Goal: Navigation & Orientation: Understand site structure

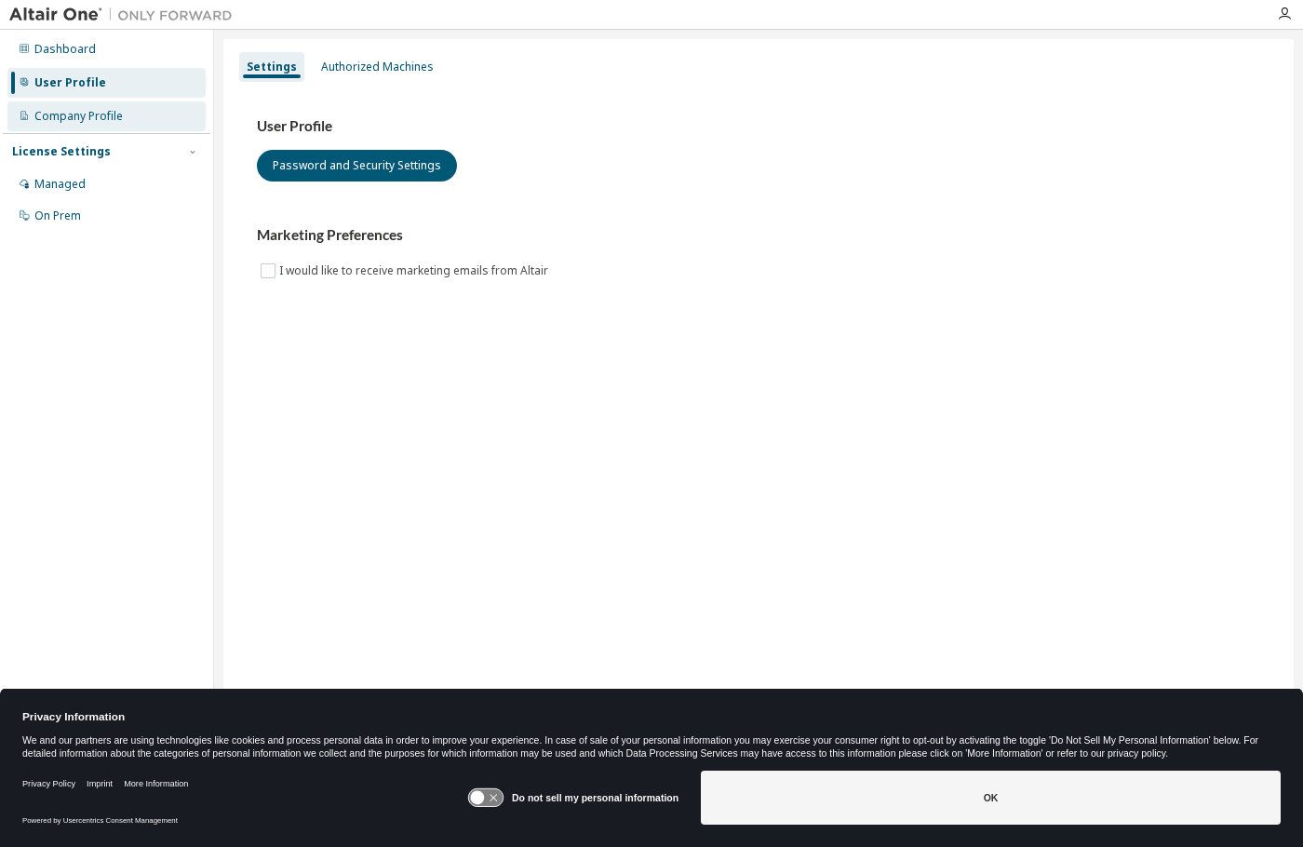
click at [84, 109] on div "Company Profile" at bounding box center [78, 116] width 88 height 15
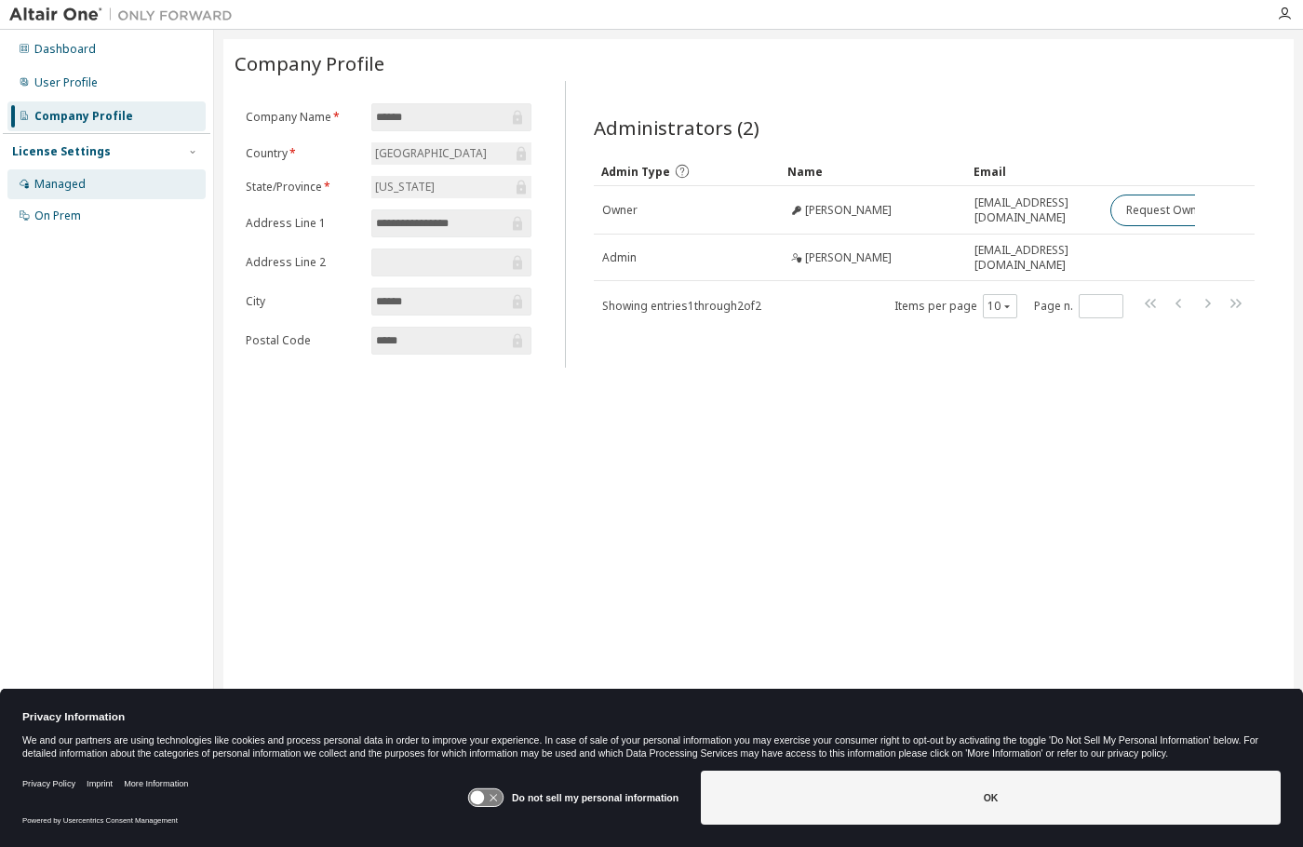
click at [47, 180] on div "Managed" at bounding box center [59, 184] width 51 height 15
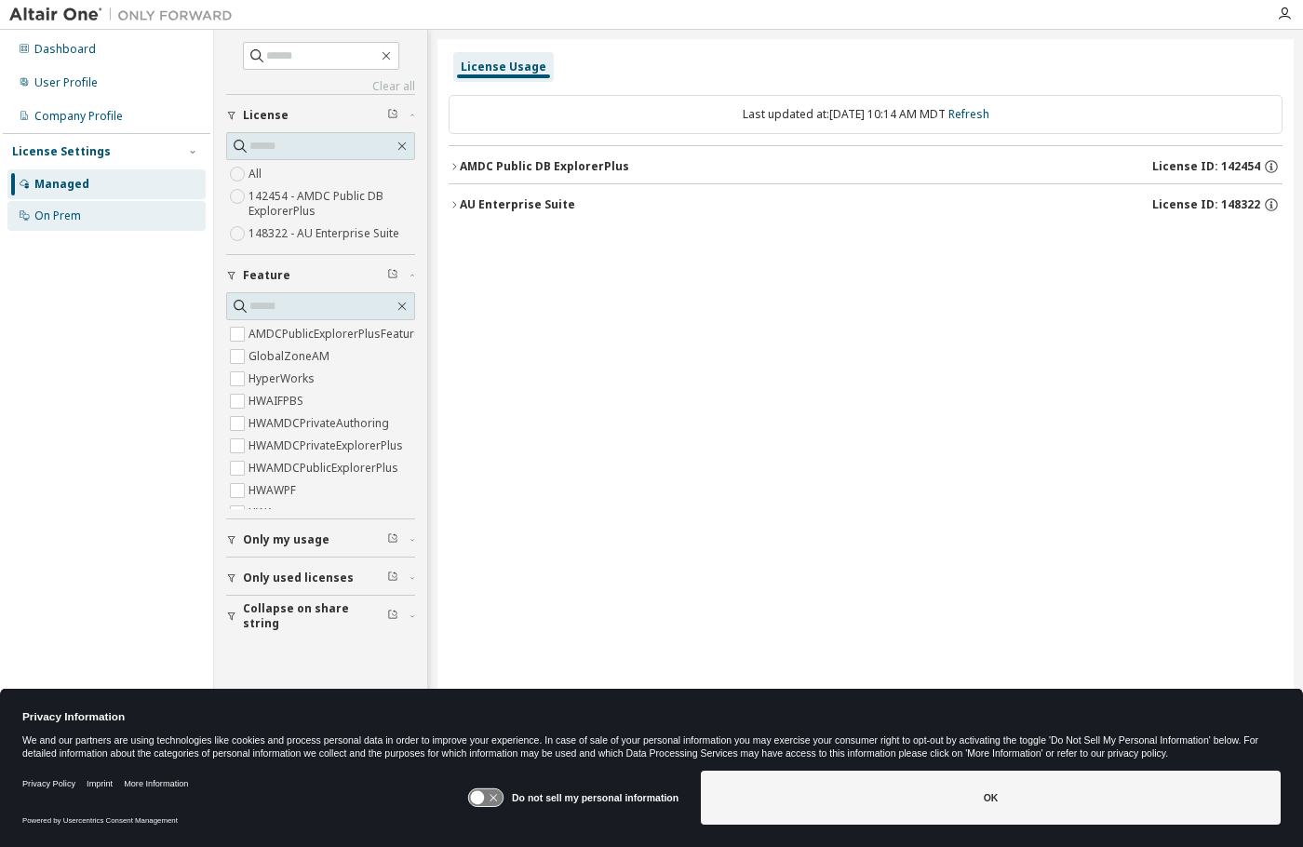
click at [62, 222] on div "On Prem" at bounding box center [57, 216] width 47 height 15
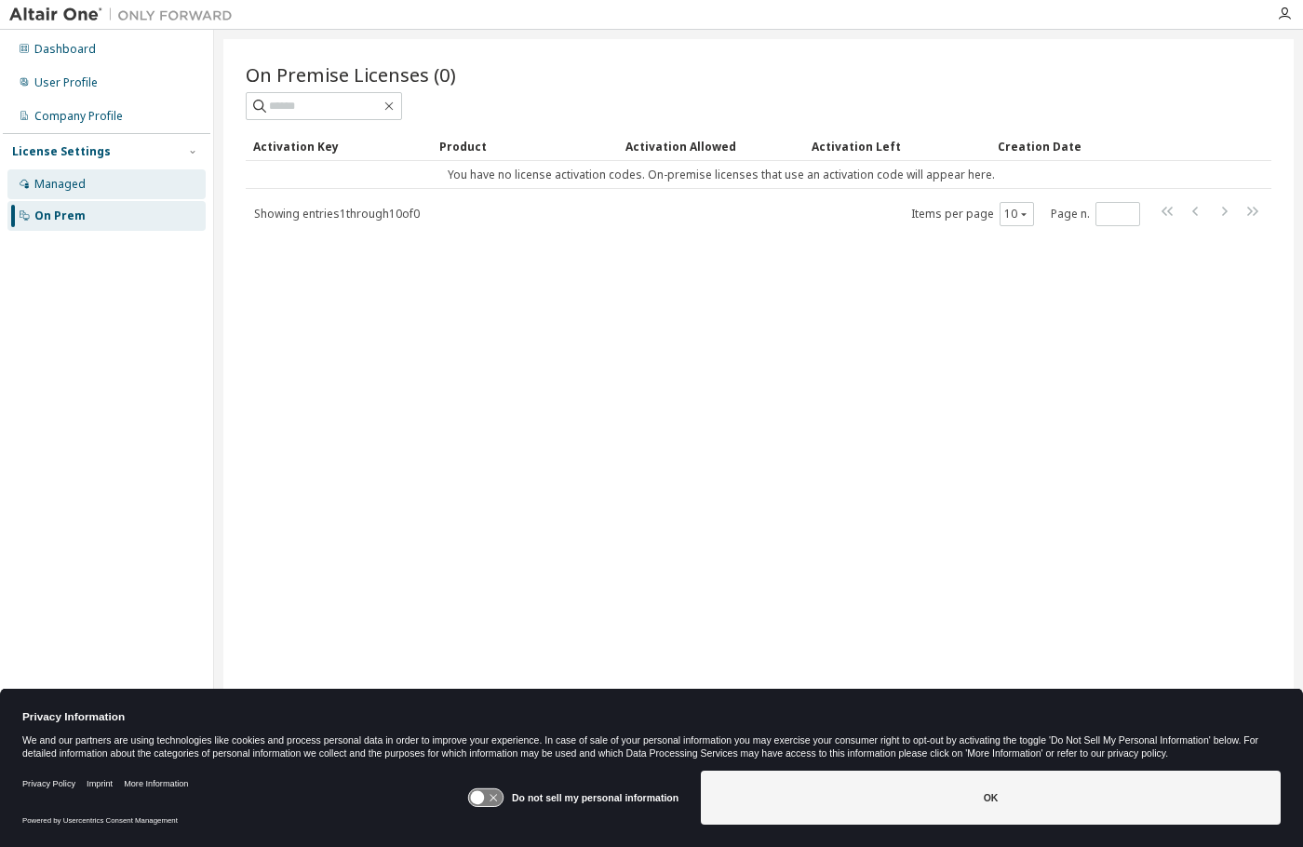
click at [66, 177] on div "Managed" at bounding box center [59, 184] width 51 height 15
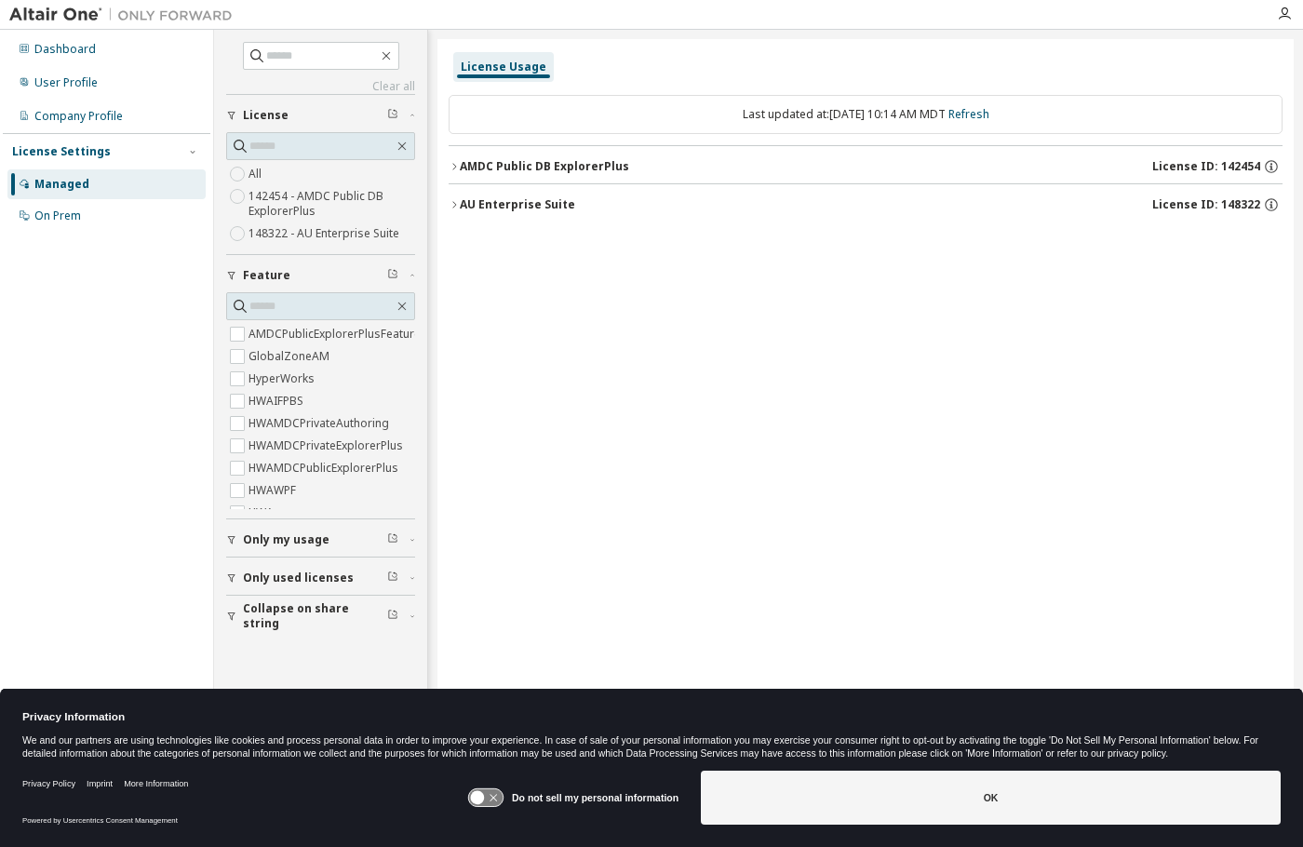
click at [447, 163] on div "License Usage Last updated at: [DATE] 10:14 AM MDT Refresh AMDC Public DB Explo…" at bounding box center [866, 411] width 856 height 745
click at [451, 164] on icon "button" at bounding box center [454, 166] width 11 height 11
click at [458, 166] on icon "button" at bounding box center [454, 166] width 11 height 11
click at [454, 206] on icon "button" at bounding box center [454, 204] width 11 height 11
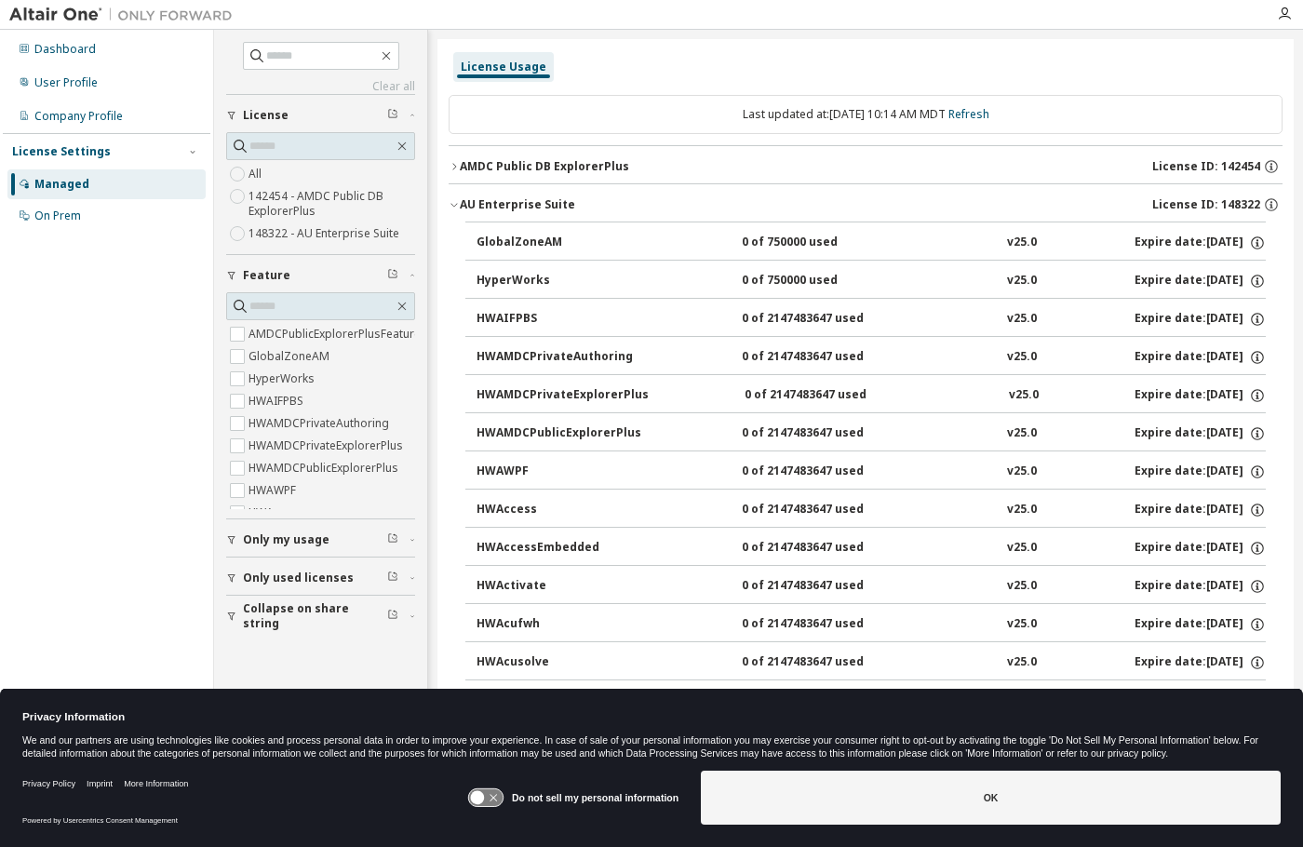
click at [454, 206] on icon "button" at bounding box center [454, 204] width 11 height 11
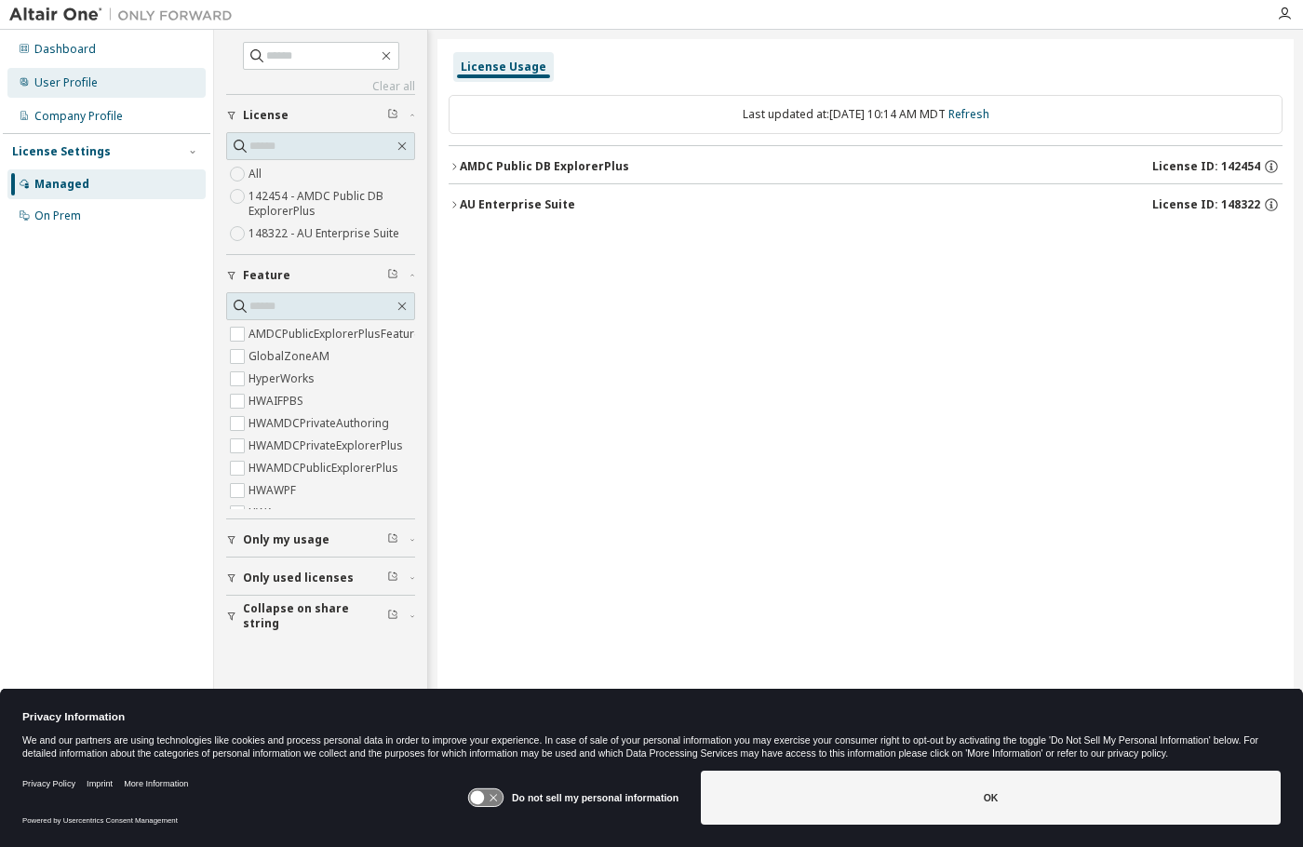
click at [70, 74] on div "User Profile" at bounding box center [106, 83] width 198 height 30
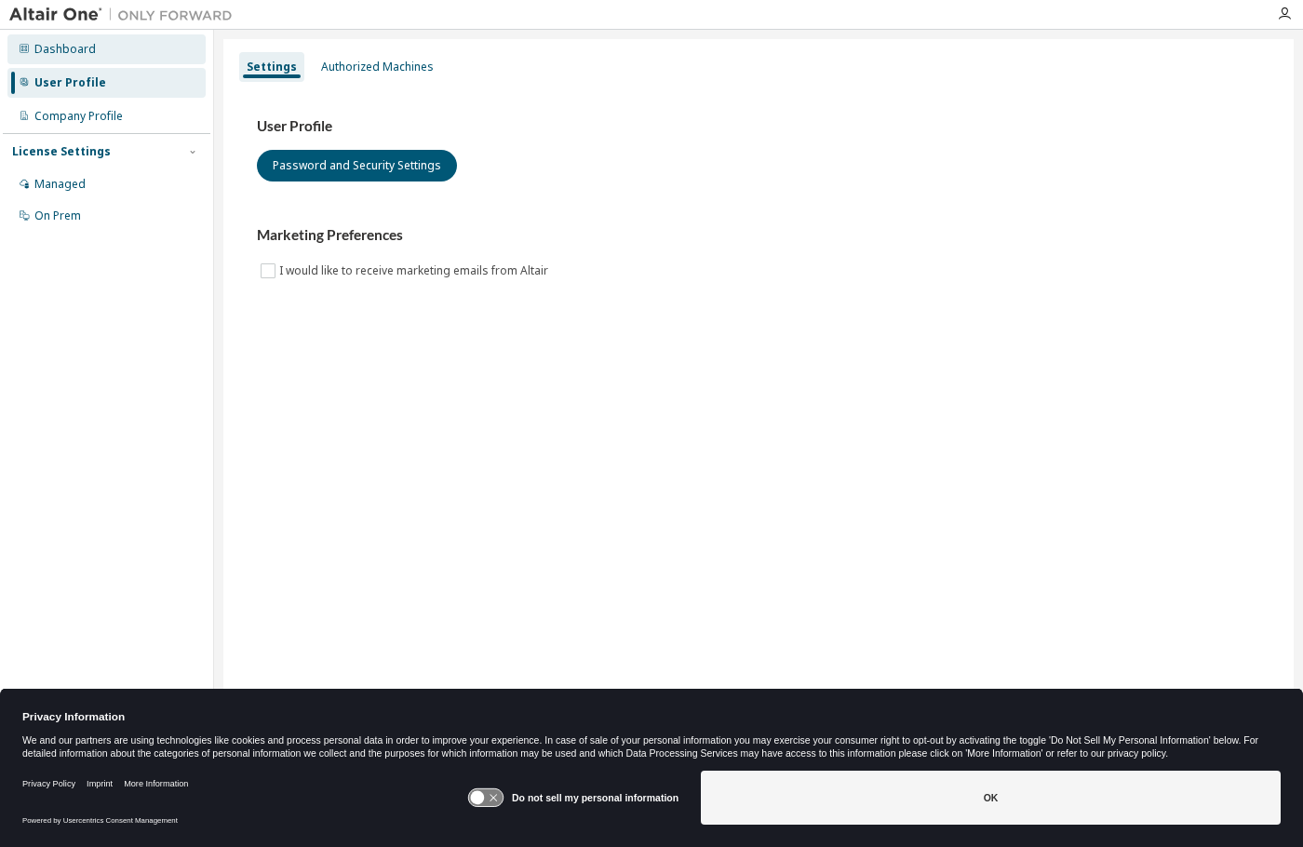
click at [77, 50] on div "Dashboard" at bounding box center [64, 49] width 61 height 15
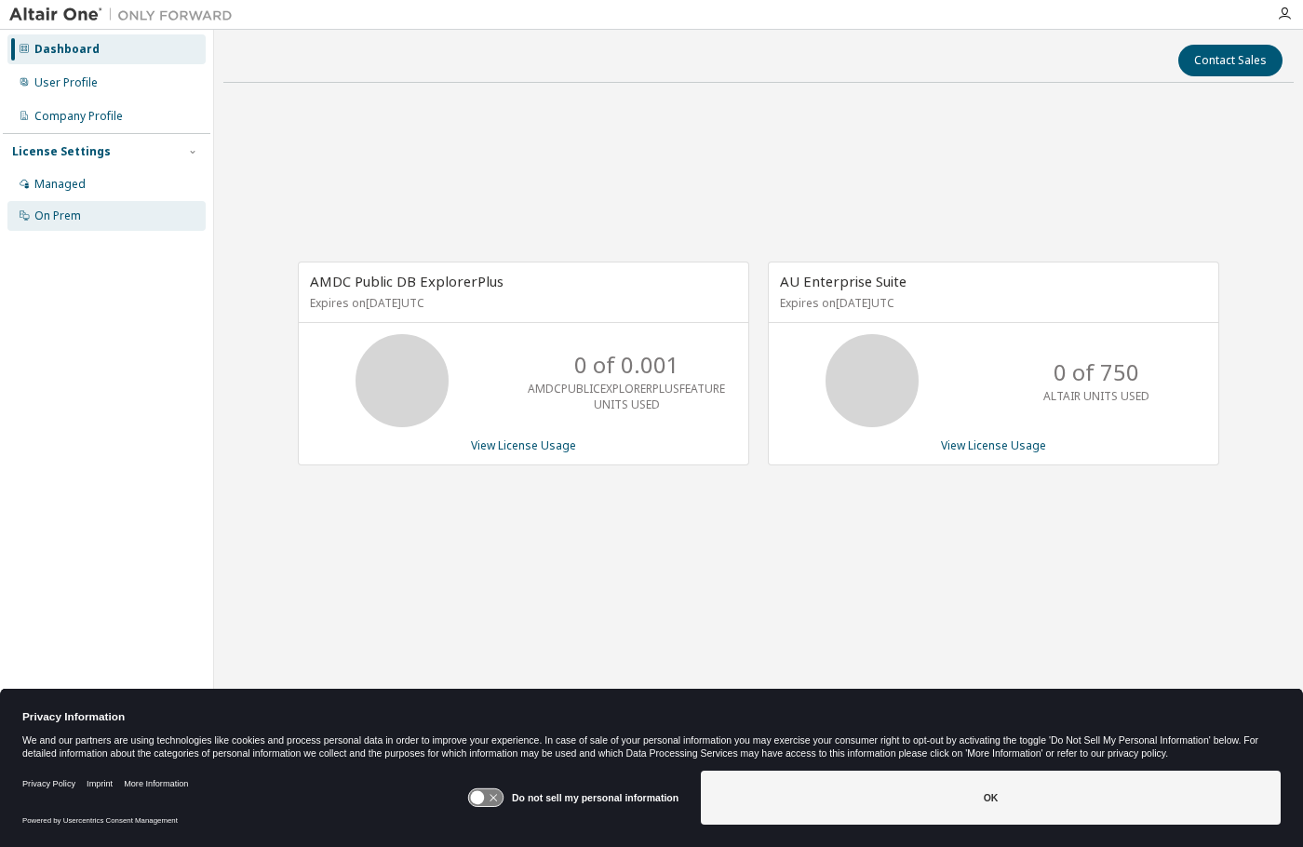
click at [70, 209] on div "On Prem" at bounding box center [57, 216] width 47 height 15
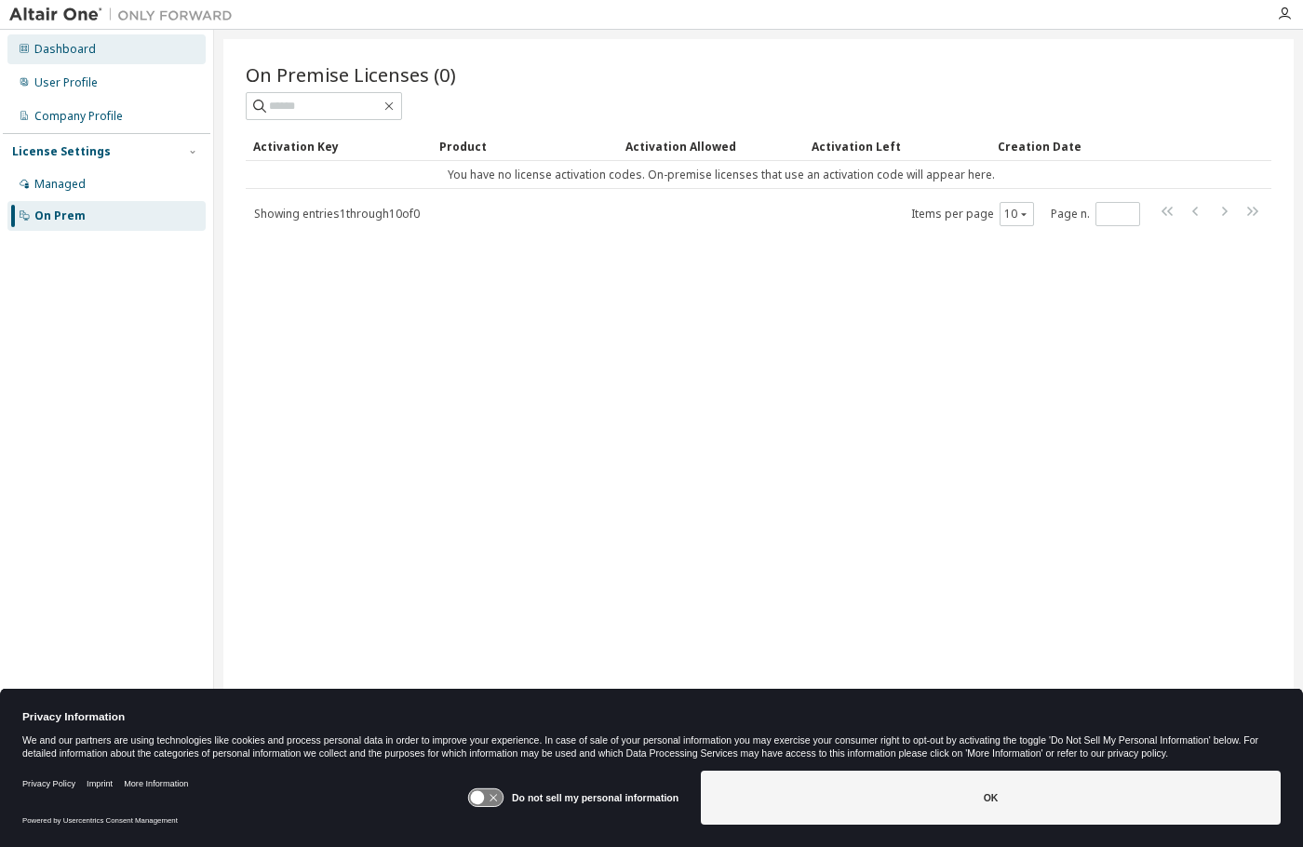
click at [55, 48] on div "Dashboard" at bounding box center [64, 49] width 61 height 15
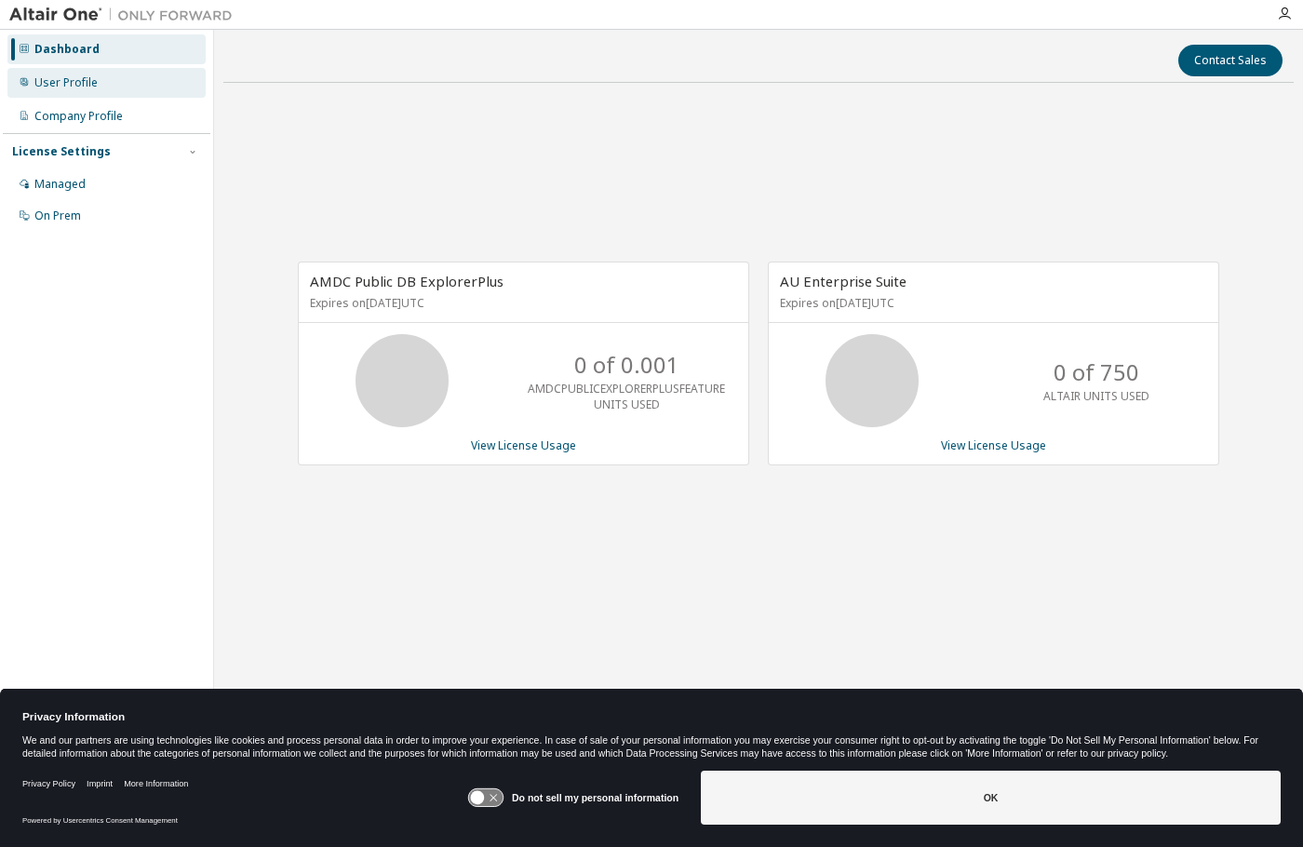
click at [49, 78] on div "User Profile" at bounding box center [65, 82] width 63 height 15
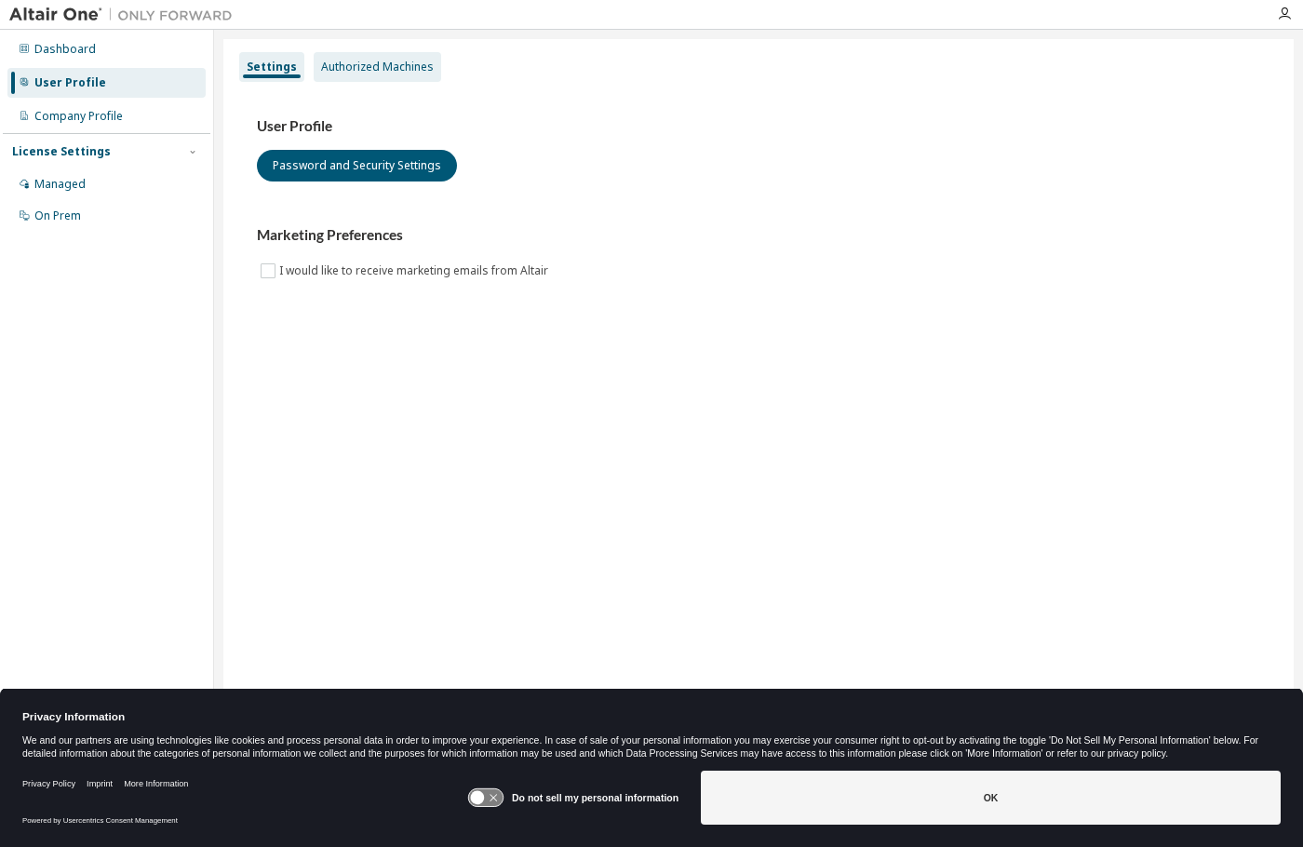
click at [362, 72] on div "Authorized Machines" at bounding box center [377, 67] width 113 height 15
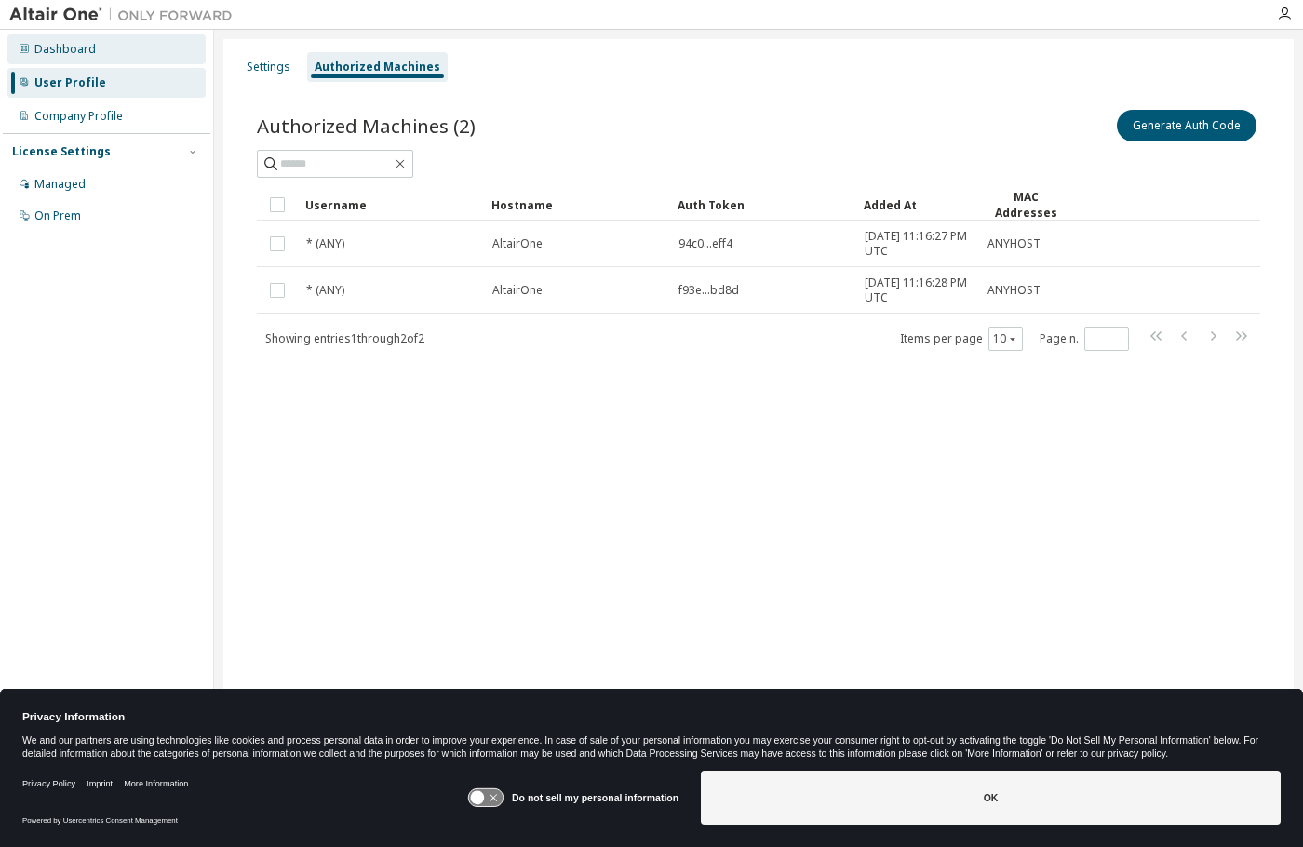
click at [61, 48] on div "Dashboard" at bounding box center [64, 49] width 61 height 15
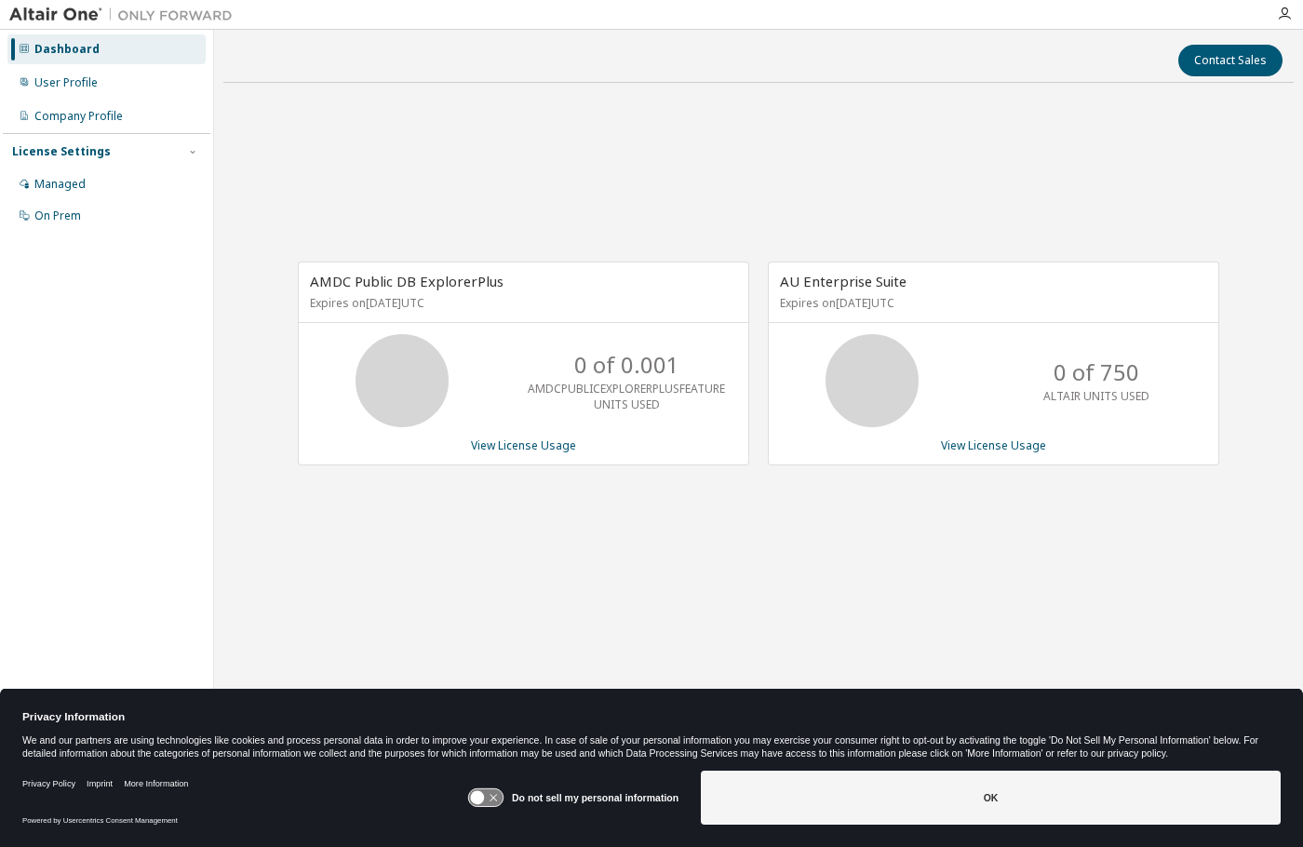
click at [59, 11] on img at bounding box center [125, 15] width 233 height 19
click at [199, 20] on img at bounding box center [125, 15] width 233 height 19
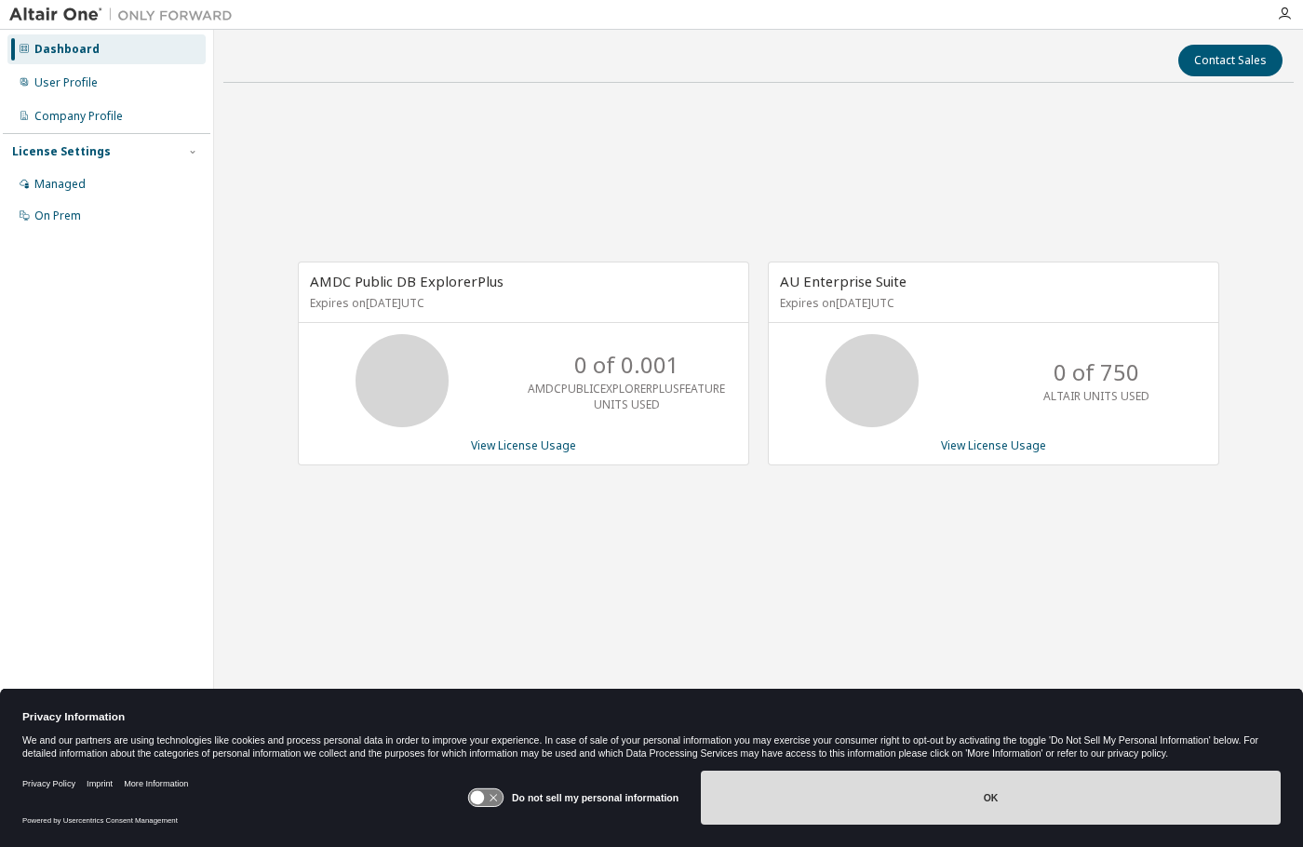
click at [861, 799] on button "OK" at bounding box center [991, 798] width 580 height 54
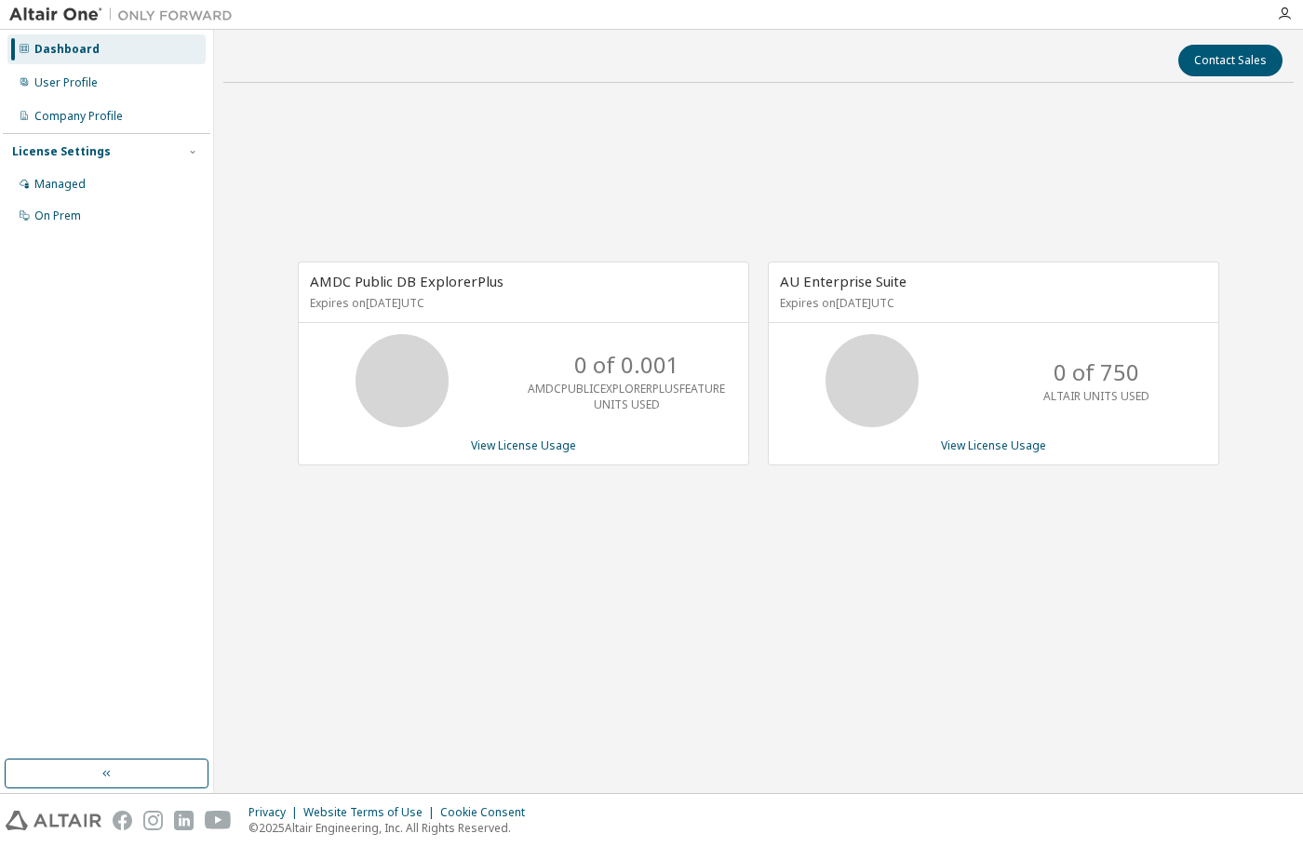
click at [63, 825] on img at bounding box center [54, 821] width 96 height 20
